Goal: Check status: Check status

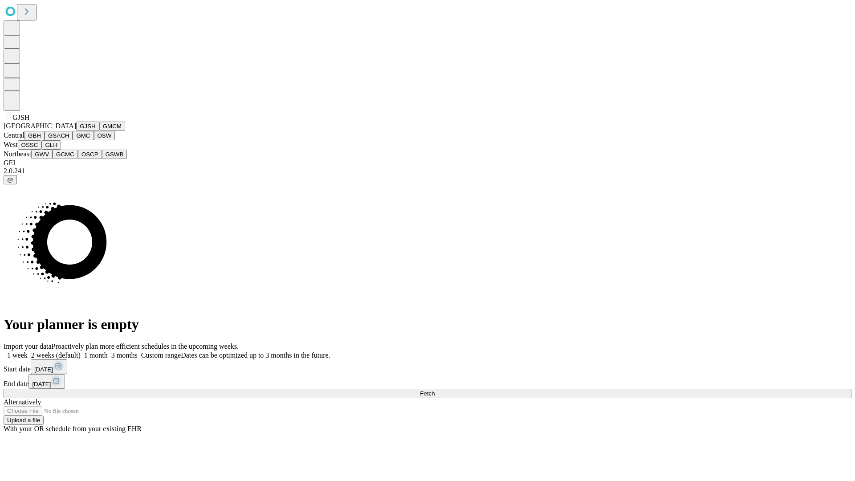
click at [76, 131] on button "GJSH" at bounding box center [87, 126] width 23 height 9
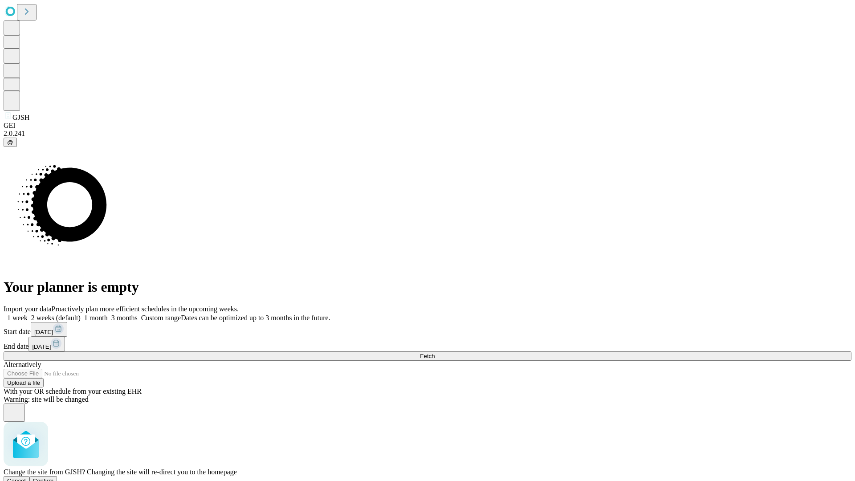
click at [54, 478] on span "Confirm" at bounding box center [43, 481] width 21 height 7
click at [108, 314] on label "1 month" at bounding box center [94, 318] width 27 height 8
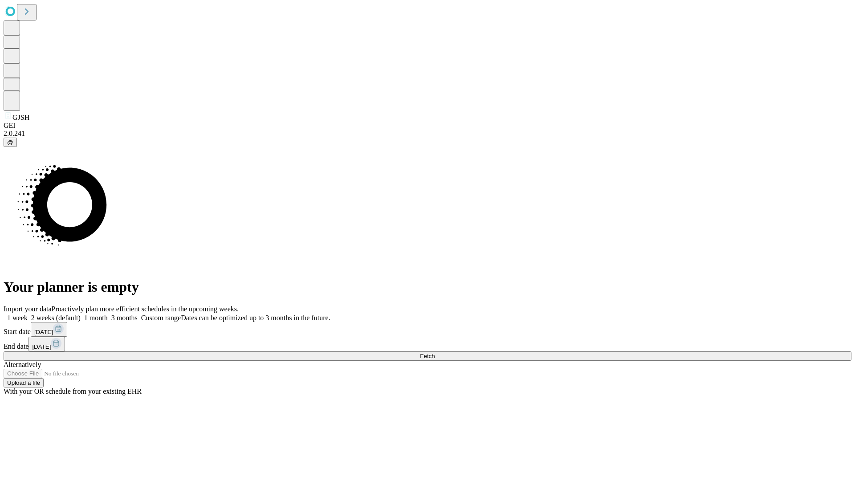
click at [435, 353] on span "Fetch" at bounding box center [427, 356] width 15 height 7
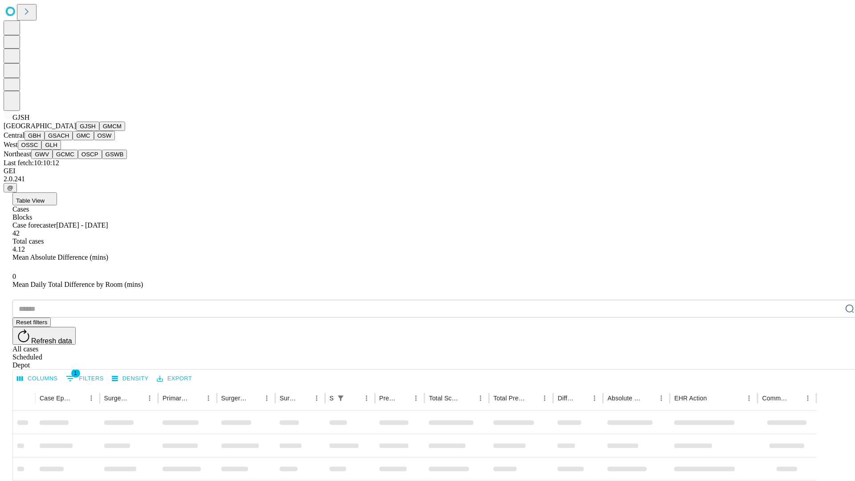
click at [99, 131] on button "GMCM" at bounding box center [112, 126] width 26 height 9
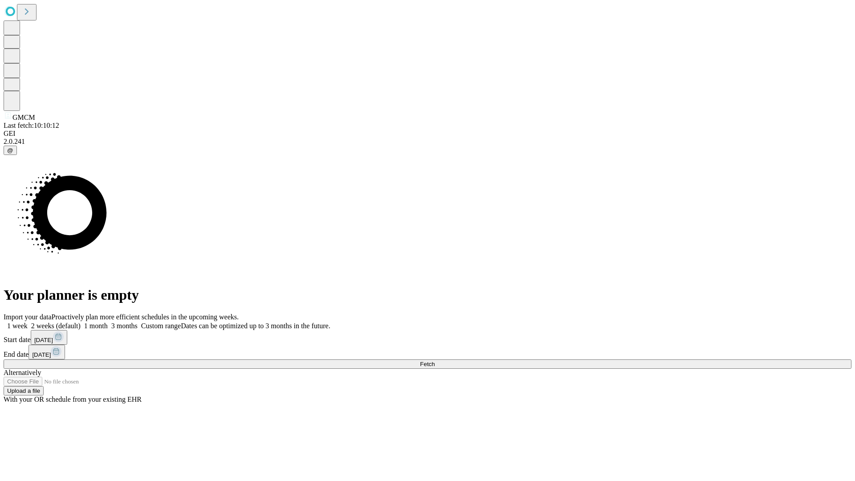
click at [108, 322] on label "1 month" at bounding box center [94, 326] width 27 height 8
click at [435, 361] on span "Fetch" at bounding box center [427, 364] width 15 height 7
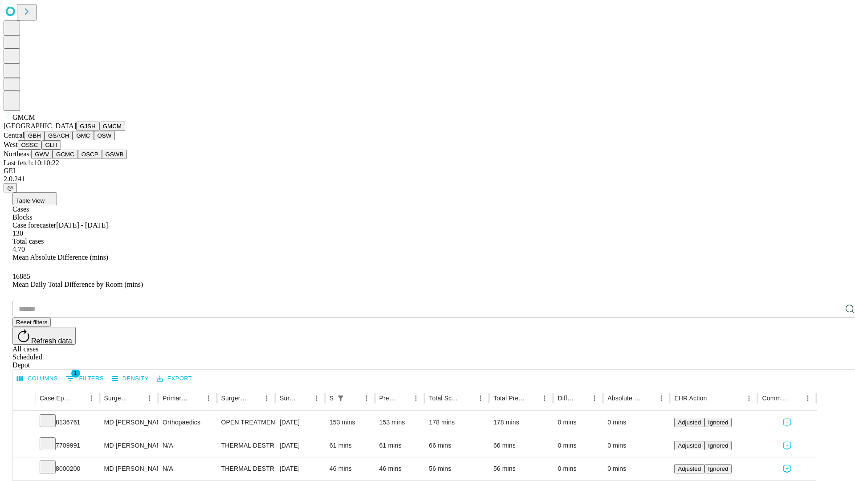
click at [45, 140] on button "GBH" at bounding box center [35, 135] width 20 height 9
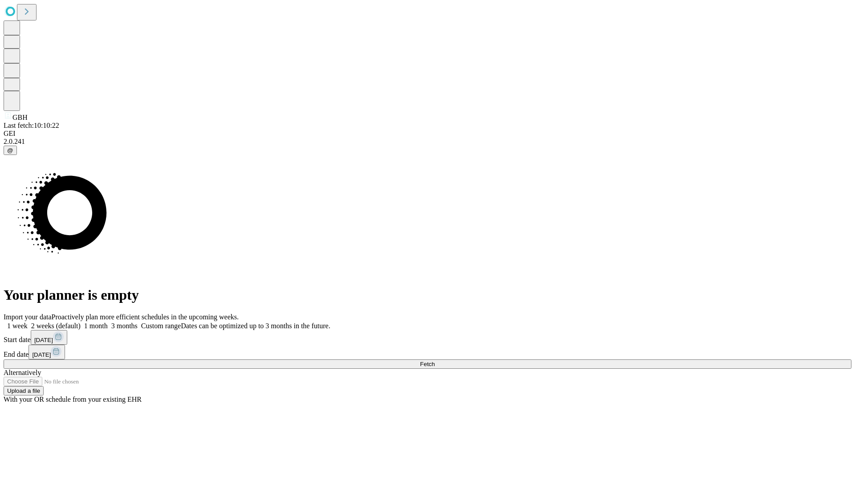
click at [435, 361] on span "Fetch" at bounding box center [427, 364] width 15 height 7
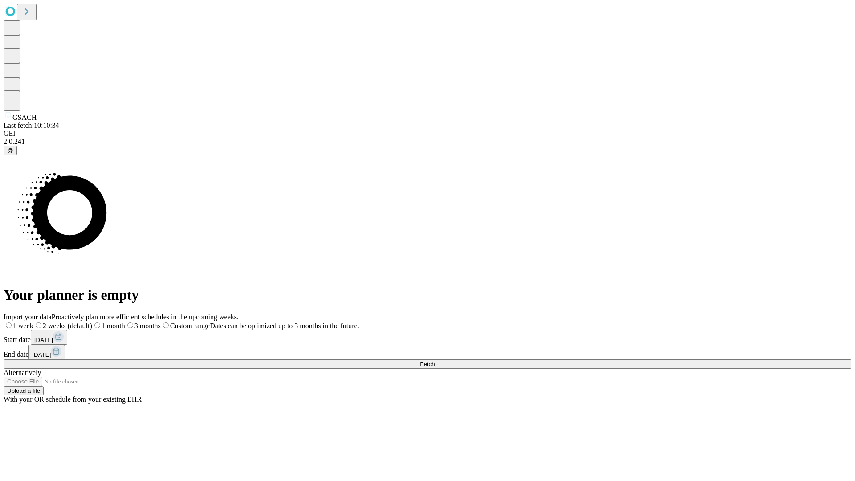
click at [125, 322] on label "1 month" at bounding box center [108, 326] width 33 height 8
click at [435, 361] on span "Fetch" at bounding box center [427, 364] width 15 height 7
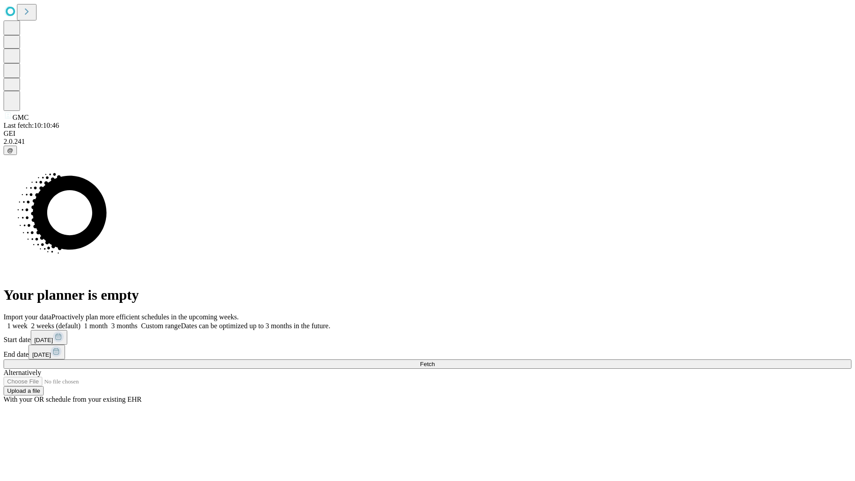
click at [108, 322] on label "1 month" at bounding box center [94, 326] width 27 height 8
click at [435, 361] on span "Fetch" at bounding box center [427, 364] width 15 height 7
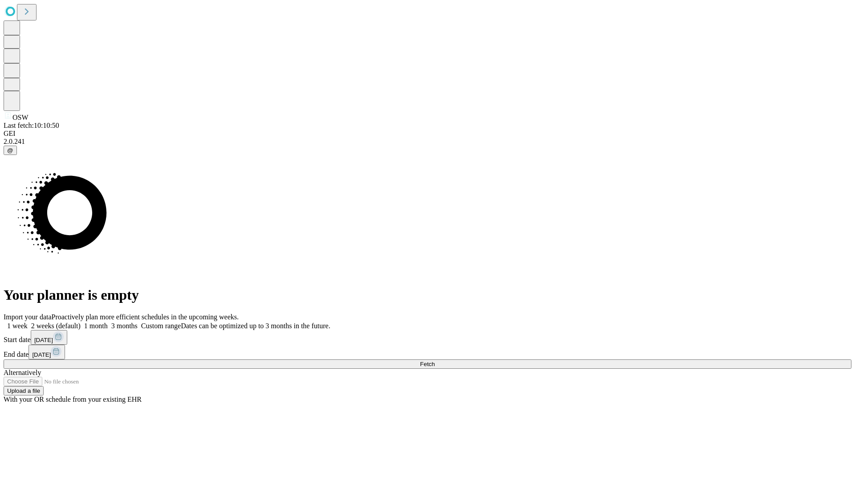
click at [108, 322] on label "1 month" at bounding box center [94, 326] width 27 height 8
click at [435, 361] on span "Fetch" at bounding box center [427, 364] width 15 height 7
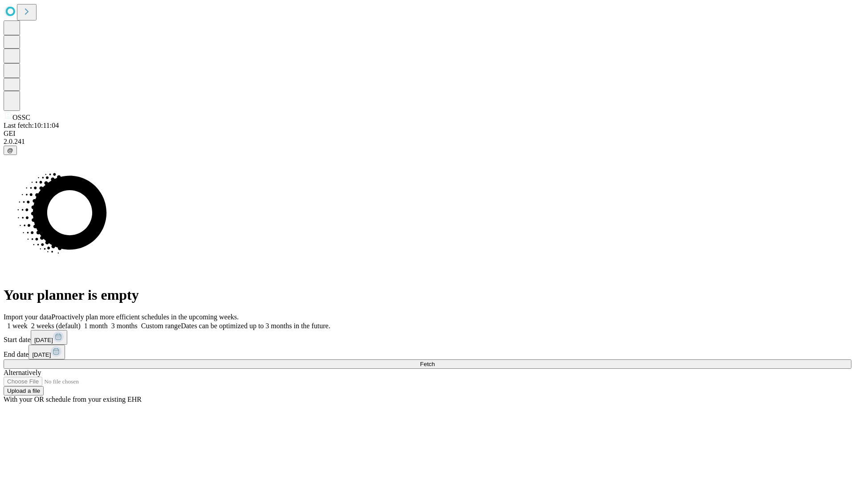
click at [108, 322] on label "1 month" at bounding box center [94, 326] width 27 height 8
click at [435, 361] on span "Fetch" at bounding box center [427, 364] width 15 height 7
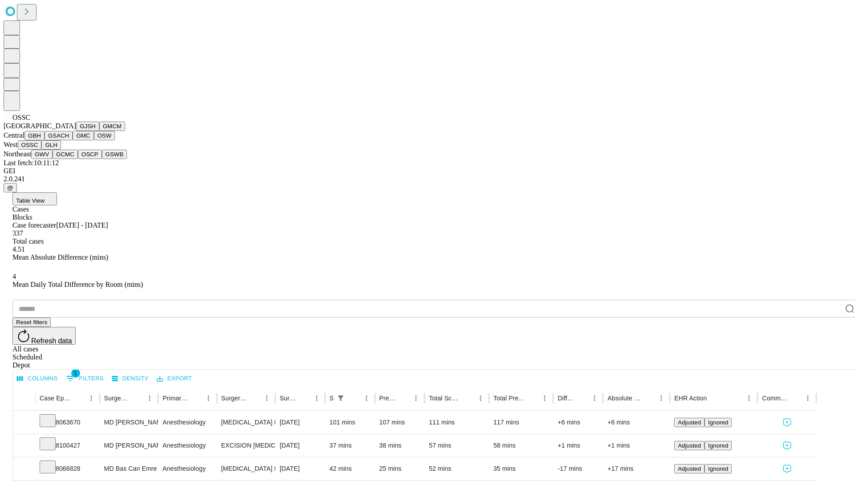
click at [61, 150] on button "GLH" at bounding box center [50, 144] width 19 height 9
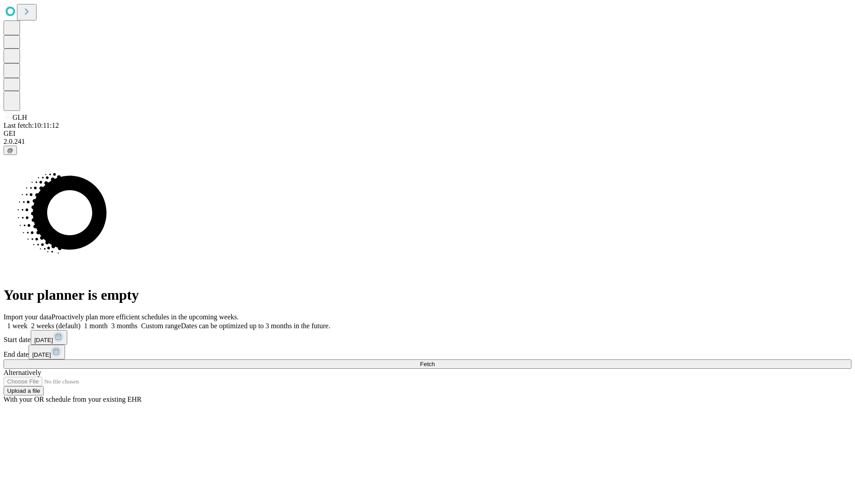
click at [108, 322] on label "1 month" at bounding box center [94, 326] width 27 height 8
click at [435, 361] on span "Fetch" at bounding box center [427, 364] width 15 height 7
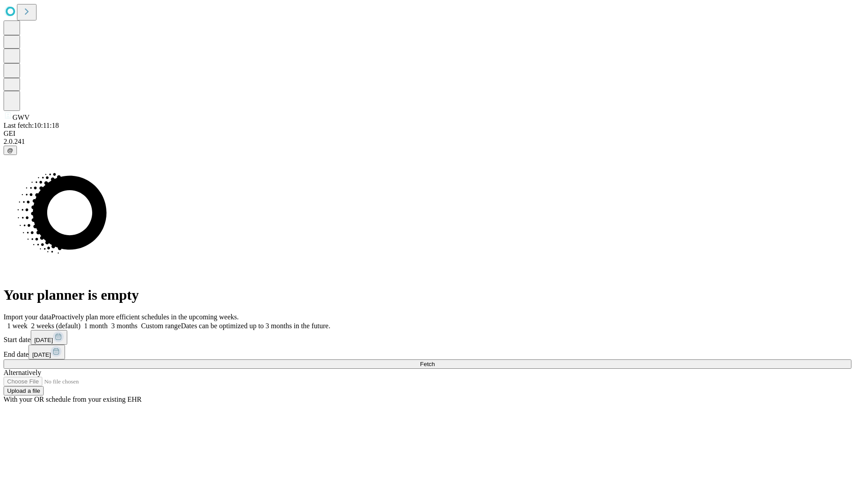
click at [108, 322] on label "1 month" at bounding box center [94, 326] width 27 height 8
click at [435, 361] on span "Fetch" at bounding box center [427, 364] width 15 height 7
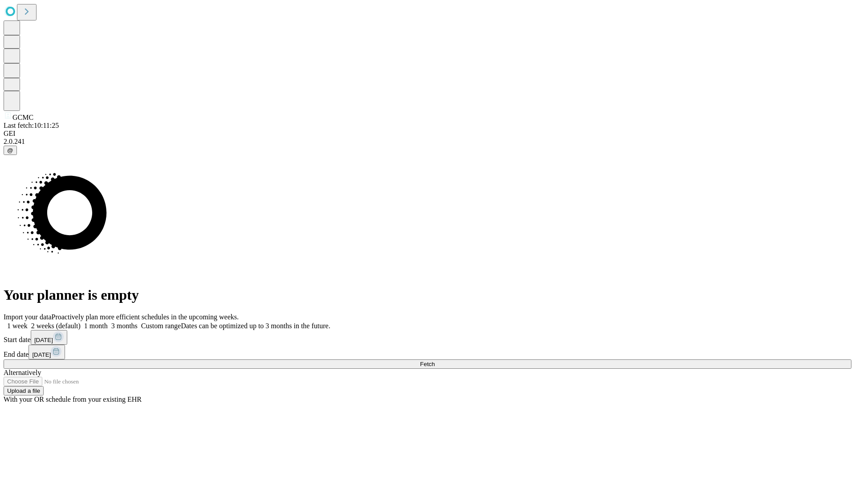
click at [108, 322] on label "1 month" at bounding box center [94, 326] width 27 height 8
click at [435, 361] on span "Fetch" at bounding box center [427, 364] width 15 height 7
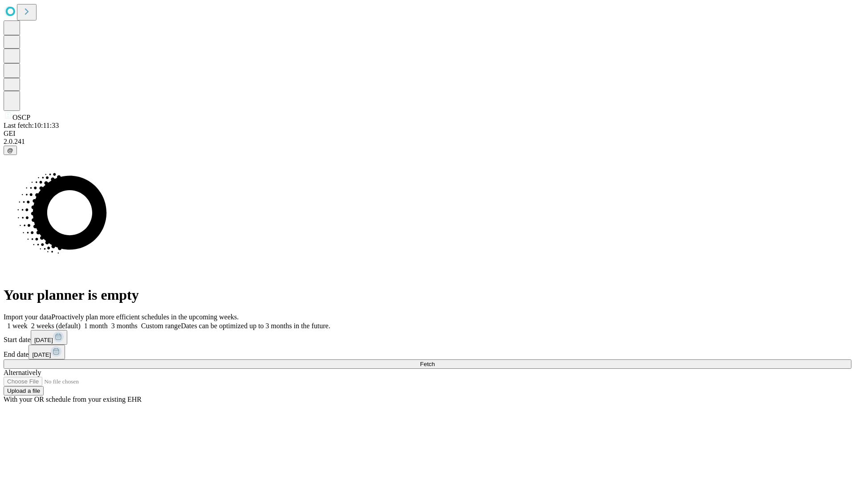
click at [108, 322] on label "1 month" at bounding box center [94, 326] width 27 height 8
click at [435, 361] on span "Fetch" at bounding box center [427, 364] width 15 height 7
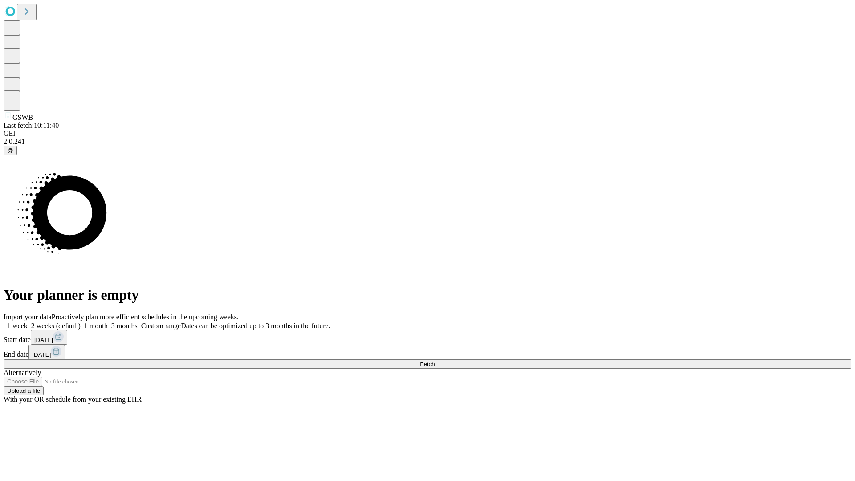
click at [108, 322] on label "1 month" at bounding box center [94, 326] width 27 height 8
click at [435, 361] on span "Fetch" at bounding box center [427, 364] width 15 height 7
